Goal: Information Seeking & Learning: Learn about a topic

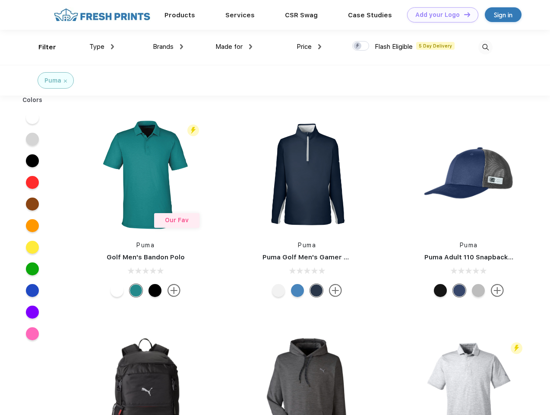
click at [440, 15] on link "Add your Logo Design Tool" at bounding box center [442, 14] width 71 height 15
click at [0, 0] on div "Design Tool" at bounding box center [0, 0] width 0 height 0
click at [463, 14] on link "Add your Logo Design Tool" at bounding box center [442, 14] width 71 height 15
click at [41, 47] on div "Filter" at bounding box center [47, 47] width 18 height 10
click at [102, 47] on span "Type" at bounding box center [96, 47] width 15 height 8
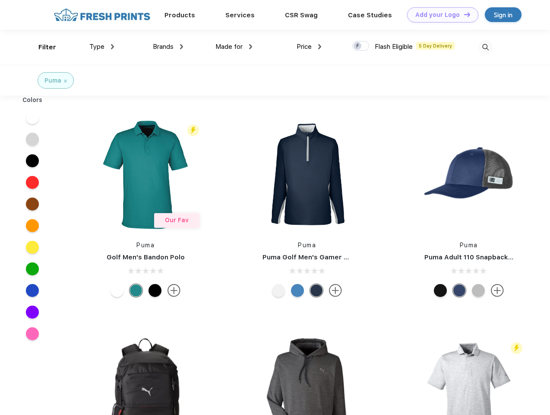
click at [168, 47] on span "Brands" at bounding box center [163, 47] width 21 height 8
click at [234, 47] on span "Made for" at bounding box center [229, 47] width 27 height 8
click at [309, 47] on span "Price" at bounding box center [304, 47] width 15 height 8
click at [361, 46] on div at bounding box center [360, 46] width 17 height 10
click at [358, 46] on input "checkbox" at bounding box center [355, 44] width 6 height 6
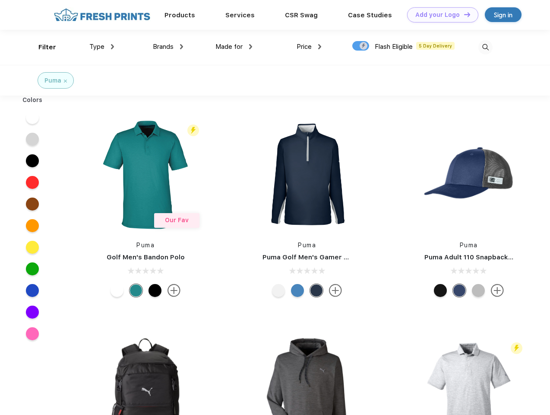
click at [485, 47] on img at bounding box center [486, 47] width 14 height 14
